Goal: Task Accomplishment & Management: Manage account settings

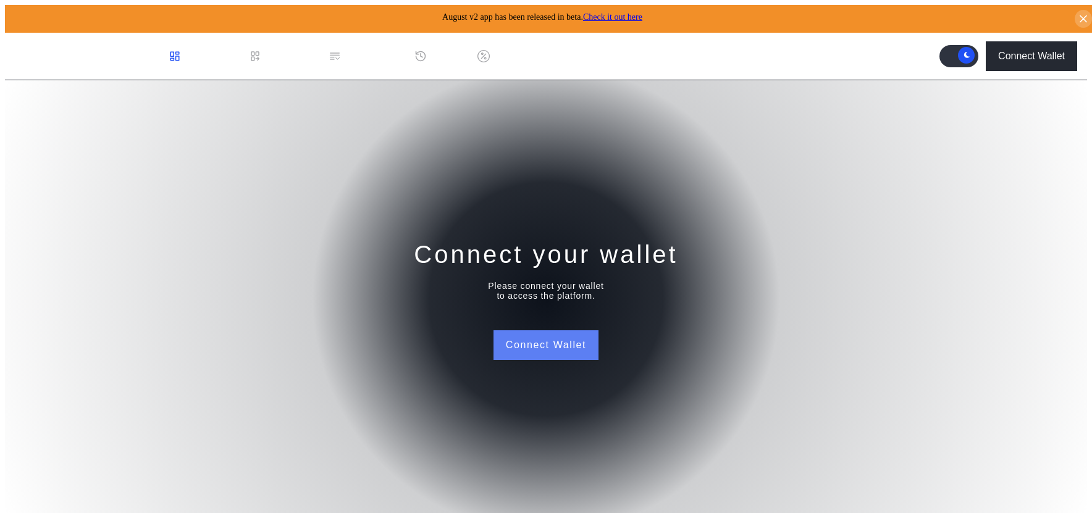
click at [542, 345] on button "Connect Wallet" at bounding box center [545, 345] width 105 height 30
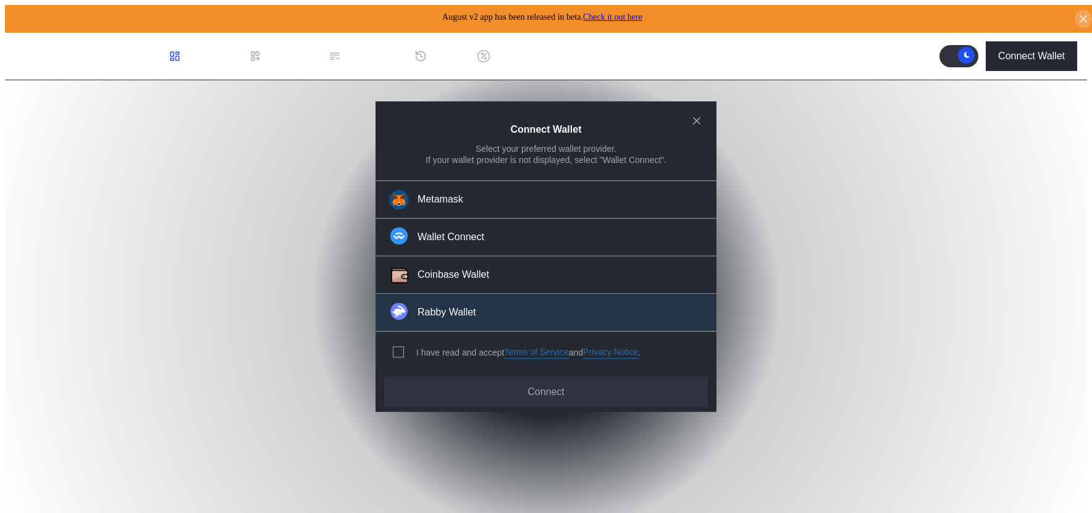
click at [401, 306] on img "modal" at bounding box center [398, 311] width 17 height 17
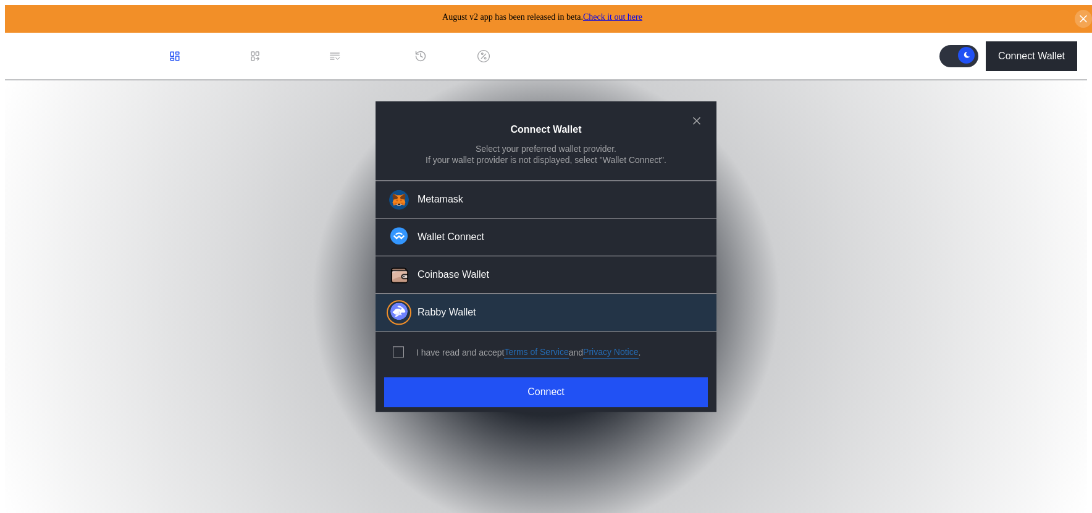
click at [403, 347] on div "modal" at bounding box center [401, 352] width 16 height 11
click at [394, 348] on span "modal" at bounding box center [398, 353] width 10 height 10
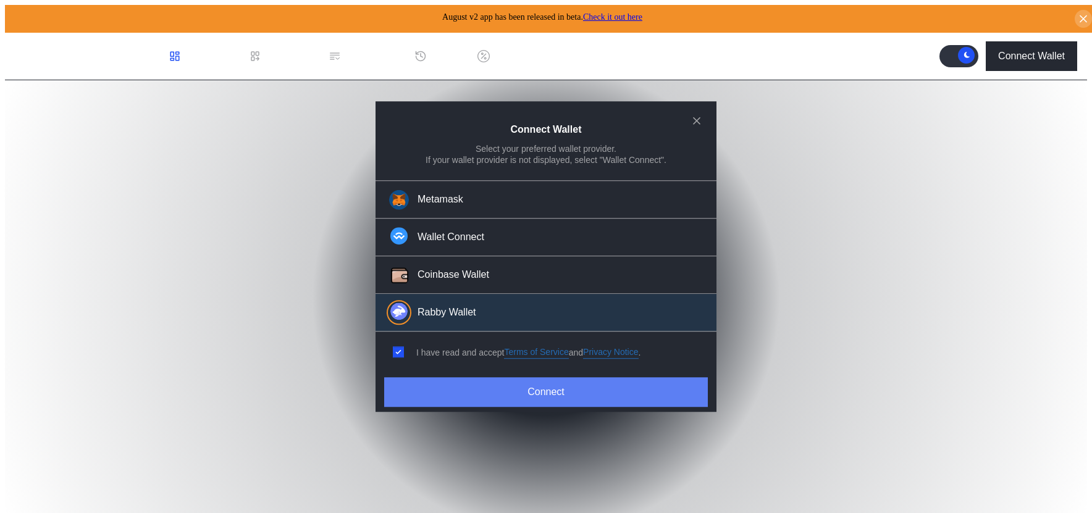
click at [463, 386] on button "Connect" at bounding box center [546, 392] width 324 height 30
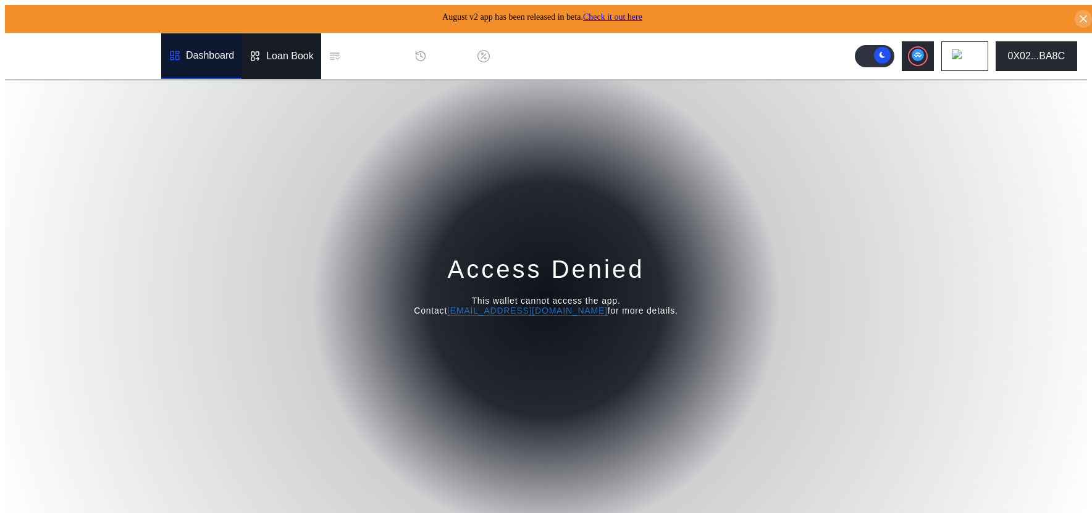
click at [306, 52] on div "Loan Book" at bounding box center [290, 56] width 48 height 11
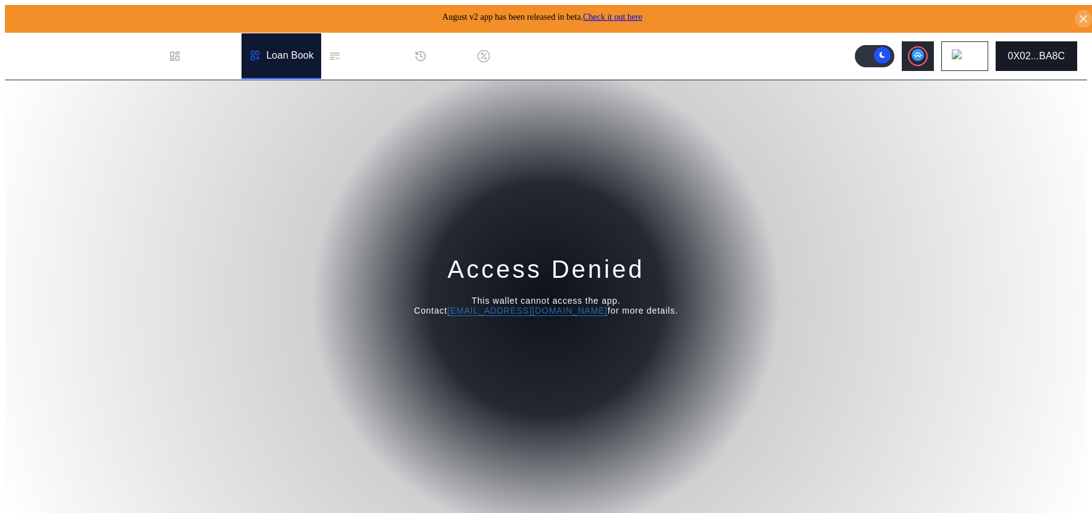
click at [1058, 52] on div "0X02...BA8C" at bounding box center [1036, 56] width 57 height 11
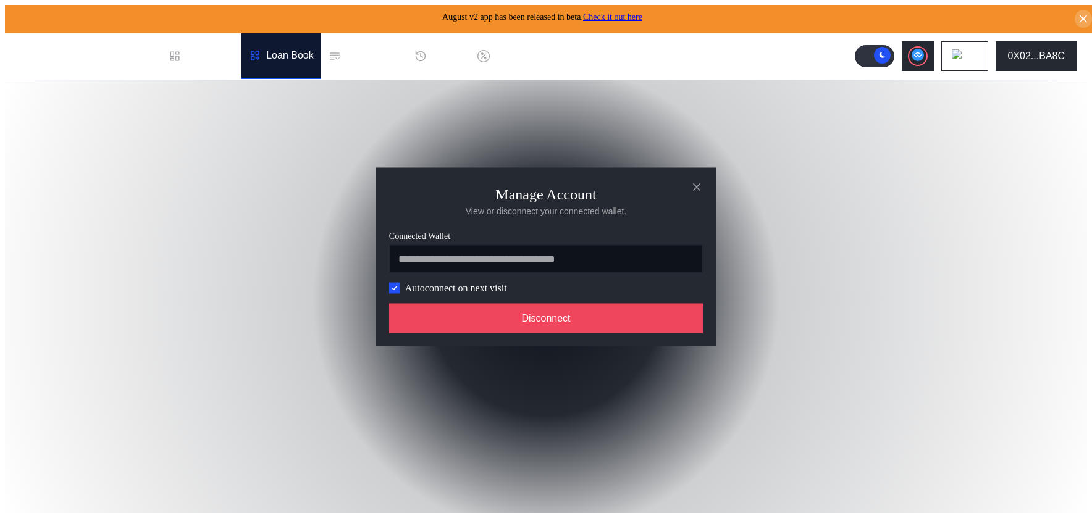
click at [434, 293] on label "Autoconnect on next visit" at bounding box center [456, 287] width 102 height 11
click at [396, 290] on icon "modal" at bounding box center [394, 288] width 4 height 3
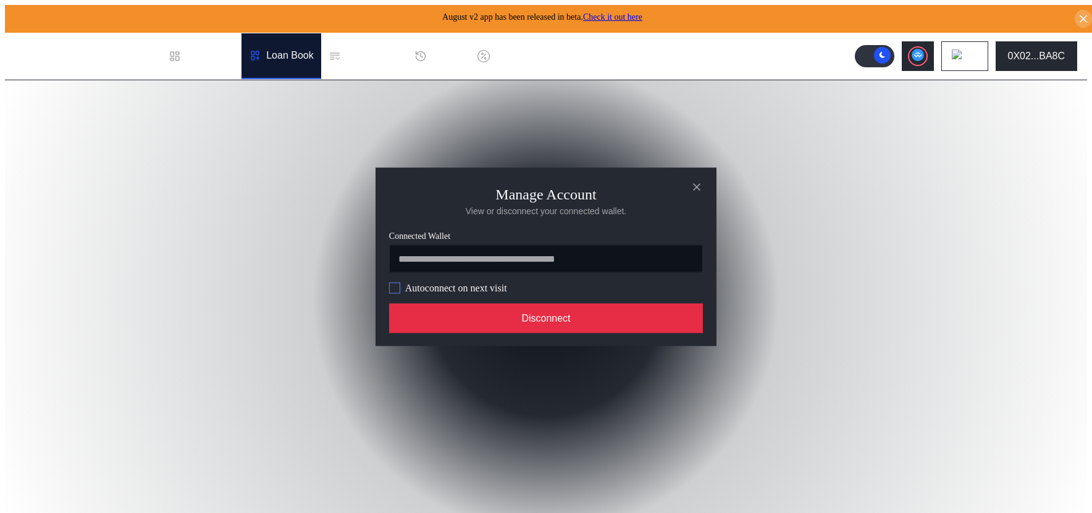
click at [443, 320] on button "Disconnect" at bounding box center [546, 318] width 314 height 30
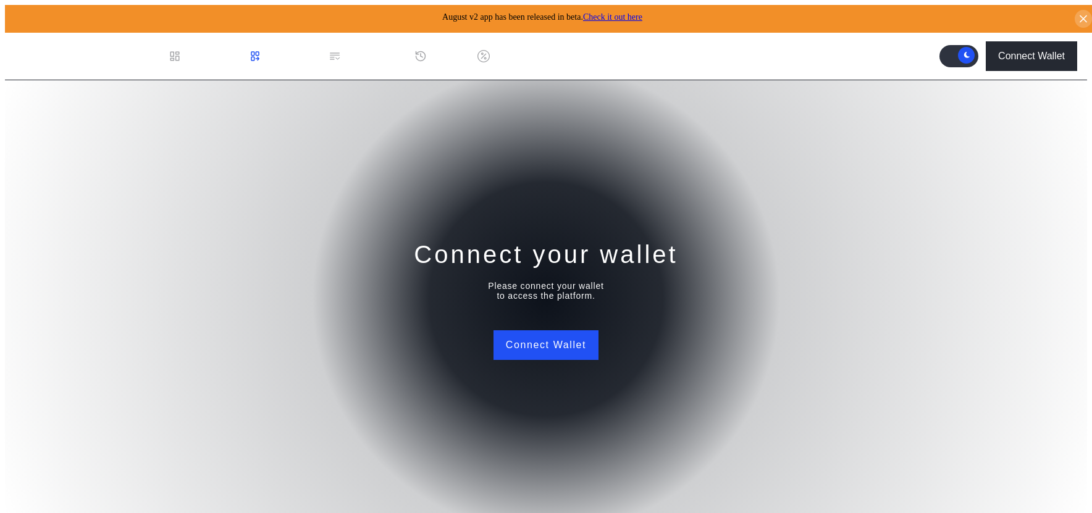
click at [629, 12] on link "Check it out here" at bounding box center [612, 16] width 59 height 9
